Goal: Information Seeking & Learning: Learn about a topic

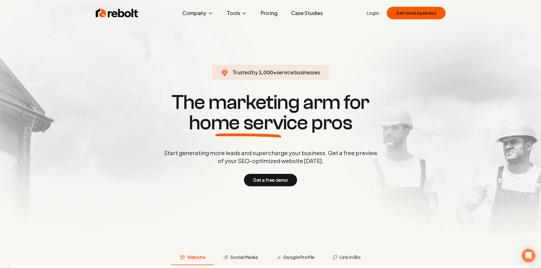
click at [275, 12] on link "Pricing" at bounding box center [269, 12] width 26 height 11
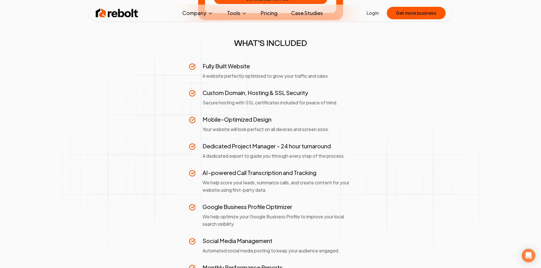
scroll to position [199, 0]
